Goal: Find specific page/section: Find specific page/section

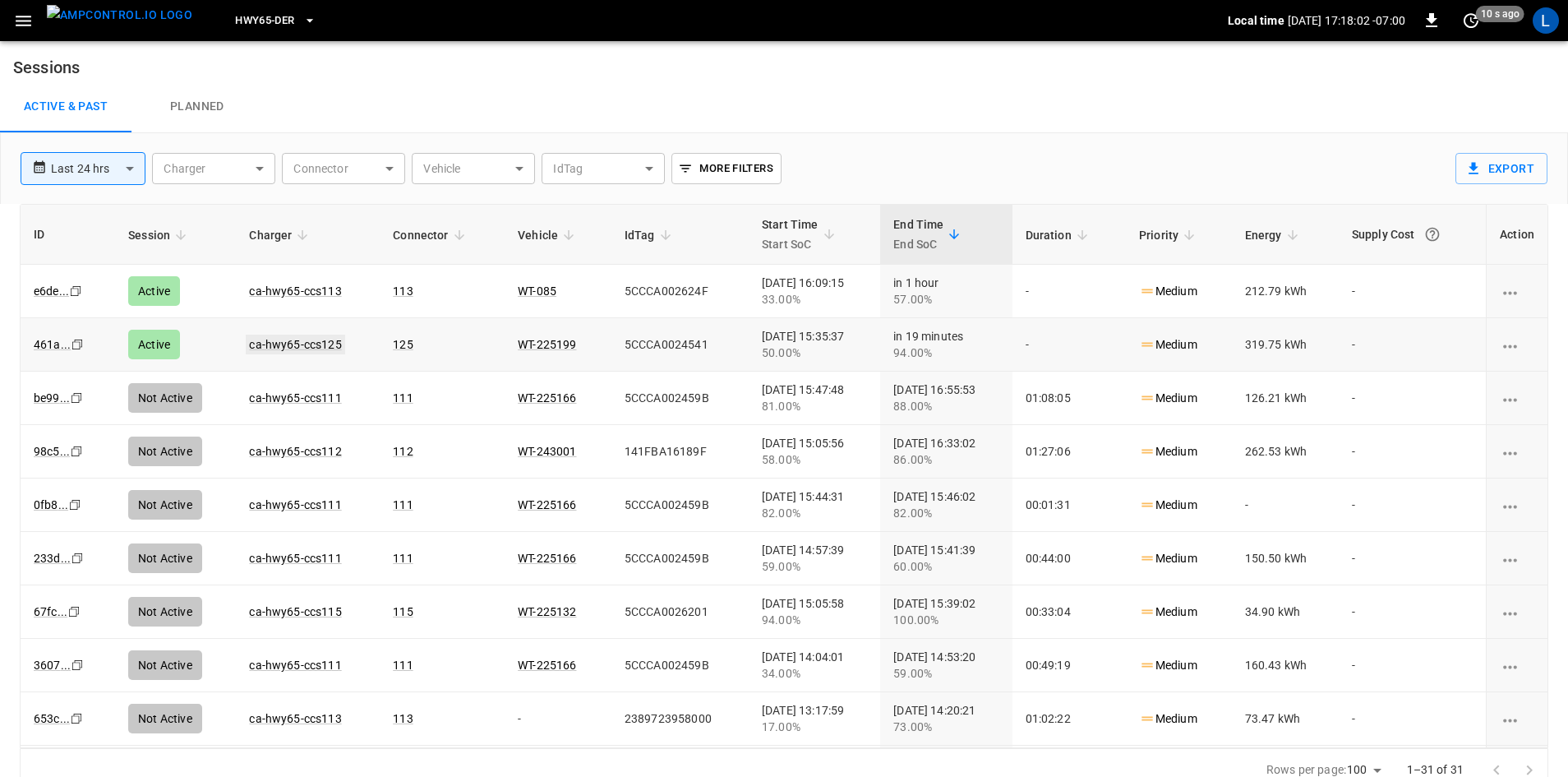
click at [303, 336] on link "ca-hwy65-ccs125" at bounding box center [295, 344] width 99 height 20
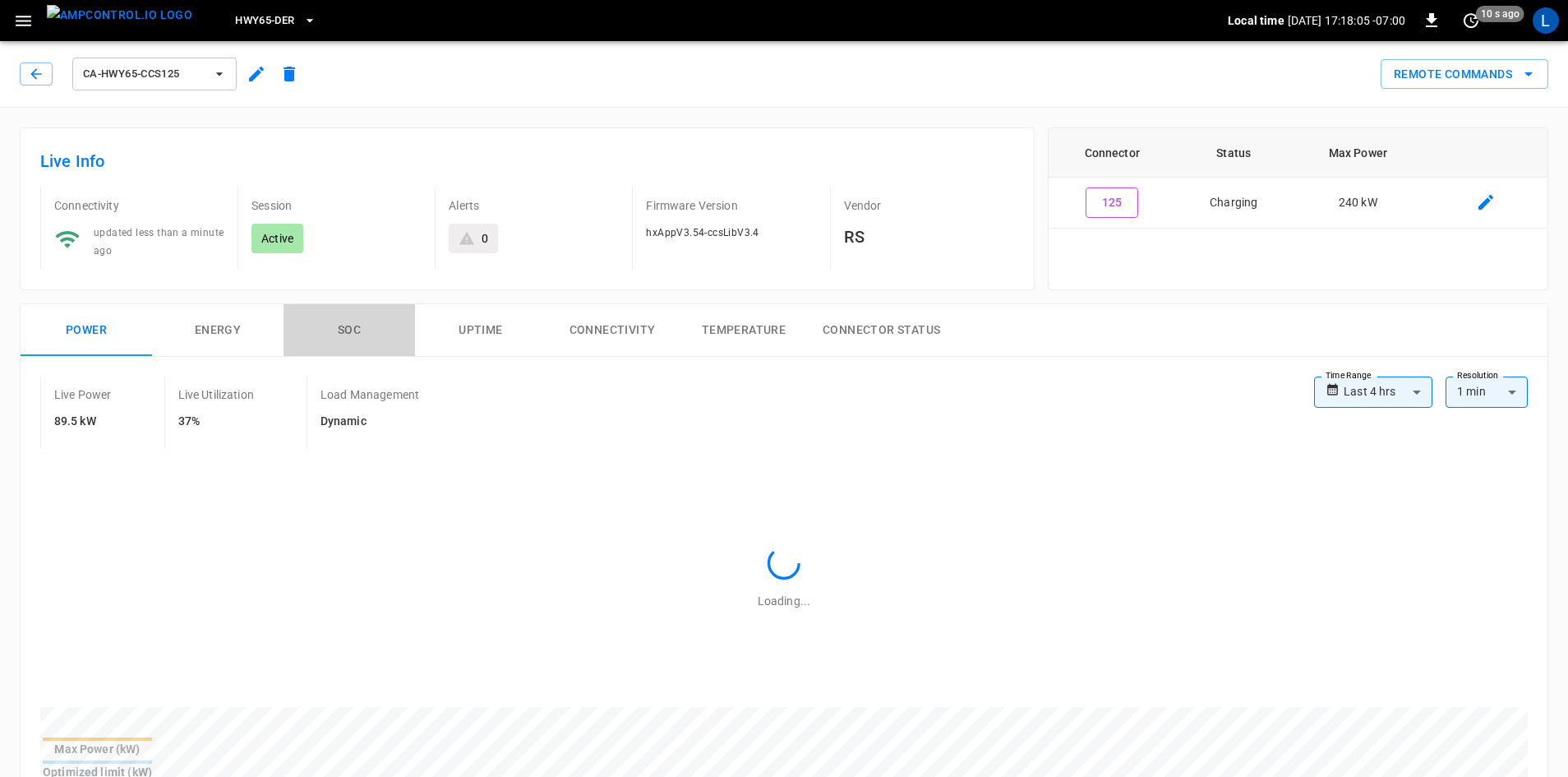
click at [351, 326] on button "SOC" at bounding box center [349, 330] width 132 height 53
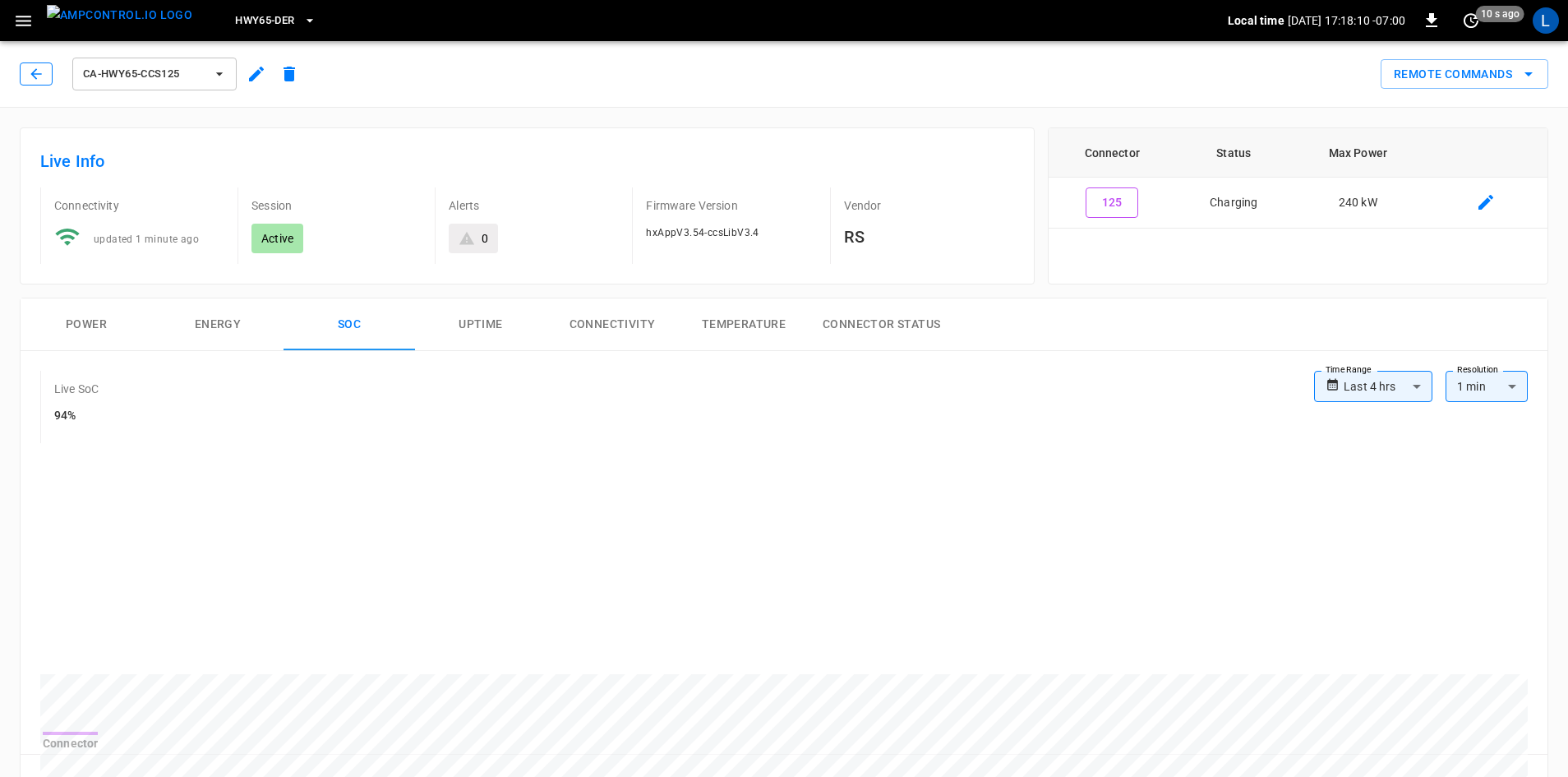
click at [49, 67] on button "button" at bounding box center [37, 74] width 33 height 23
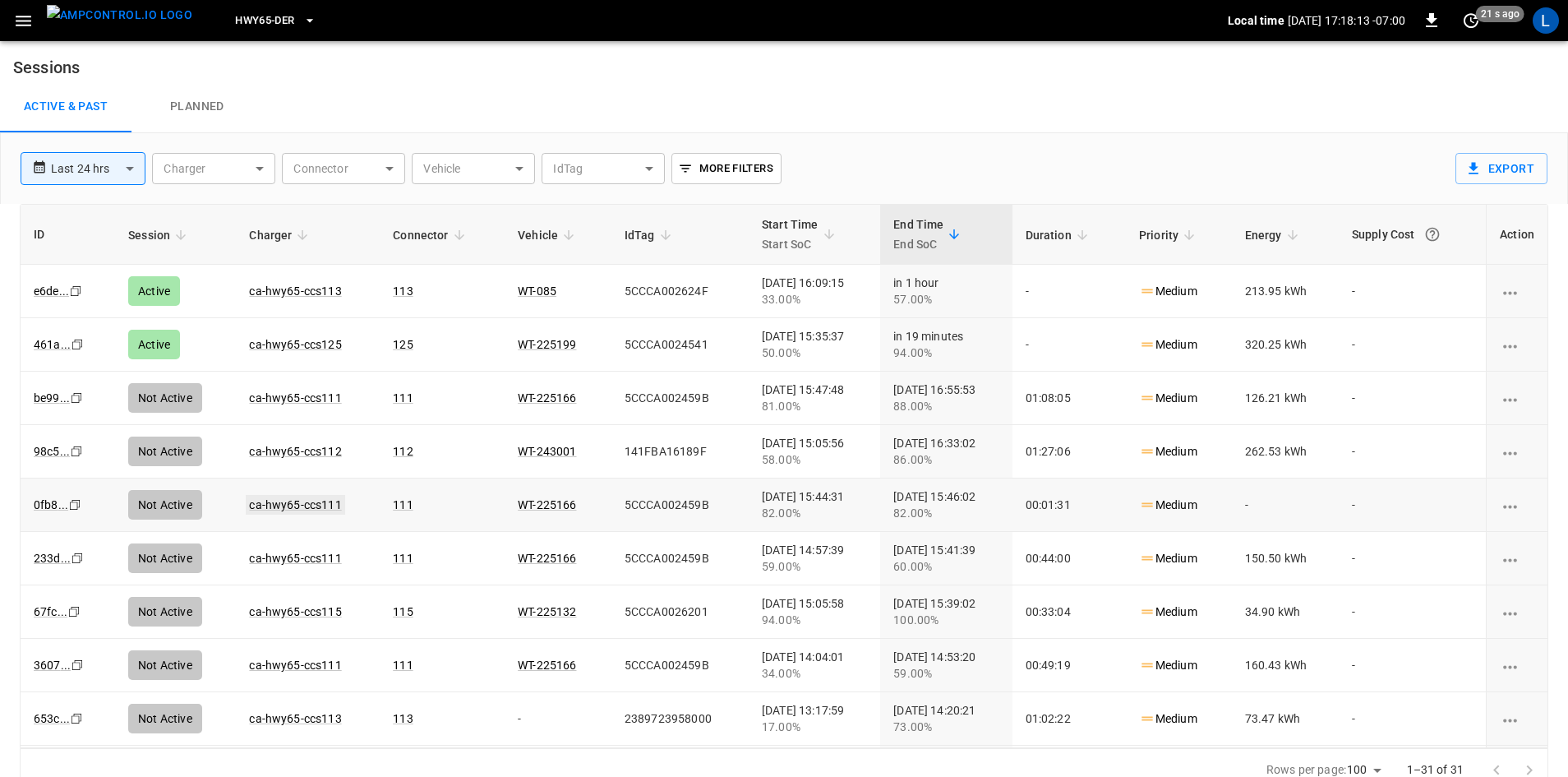
click at [272, 498] on link "ca-hwy65-ccs111" at bounding box center [295, 504] width 99 height 20
click at [254, 606] on link "ca-hwy65-ccs115" at bounding box center [295, 612] width 99 height 20
